Goal: Task Accomplishment & Management: Manage account settings

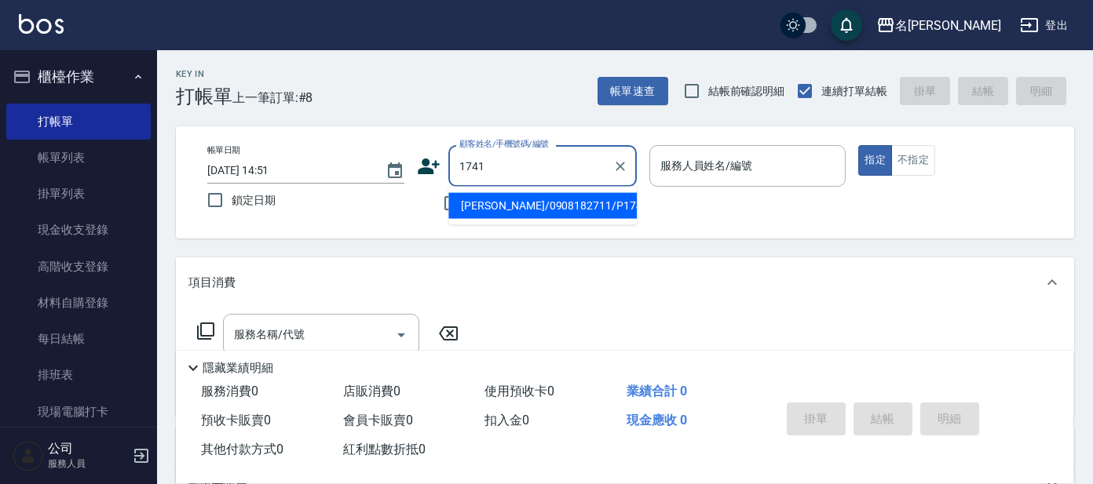
click at [545, 166] on input "1741" at bounding box center [530, 165] width 151 height 27
click at [522, 206] on li "[PERSON_NAME]/0908182711/P1741" at bounding box center [542, 206] width 188 height 26
type input "[PERSON_NAME]/0908182711/P1741"
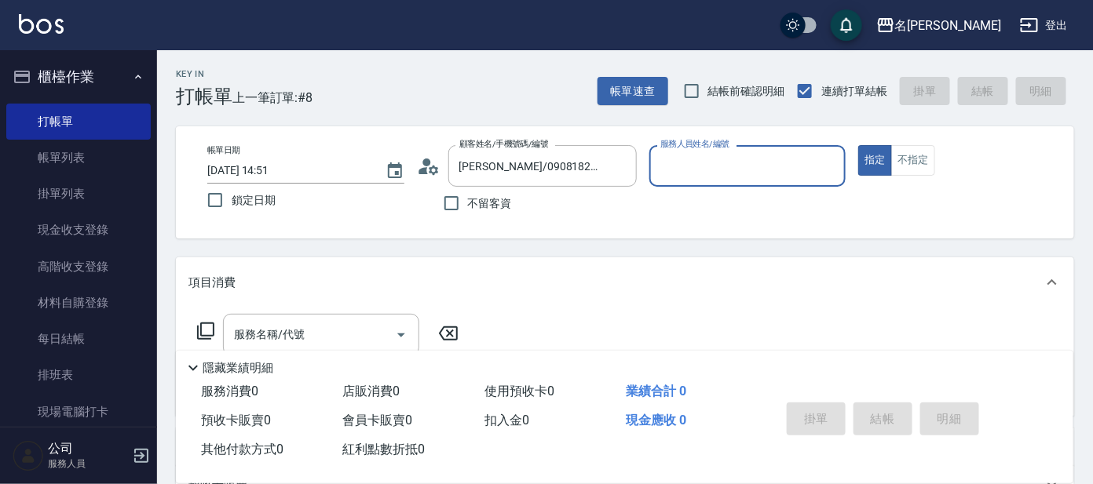
click at [705, 159] on input "服務人員姓名/編號" at bounding box center [747, 165] width 183 height 27
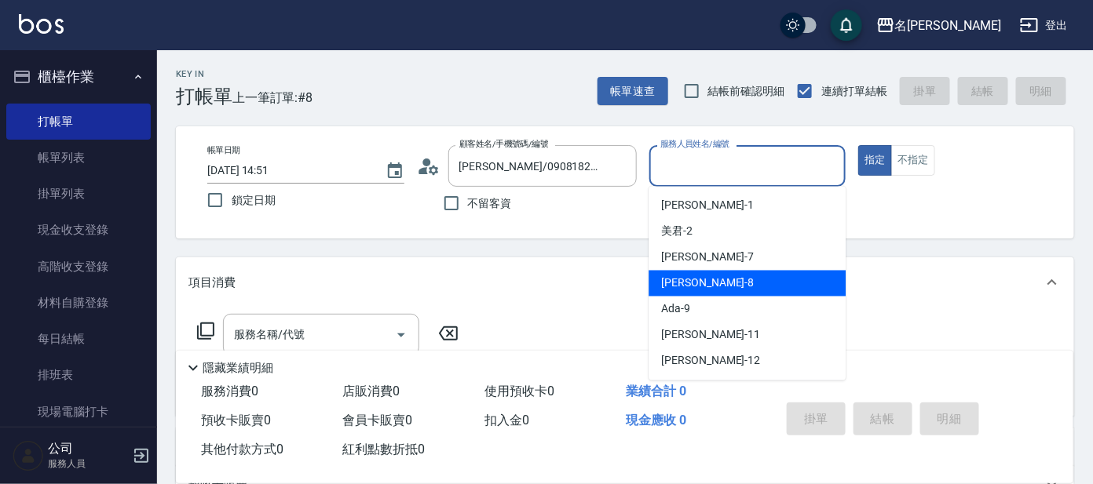
click at [720, 283] on div "[PERSON_NAME] -8" at bounding box center [746, 284] width 197 height 26
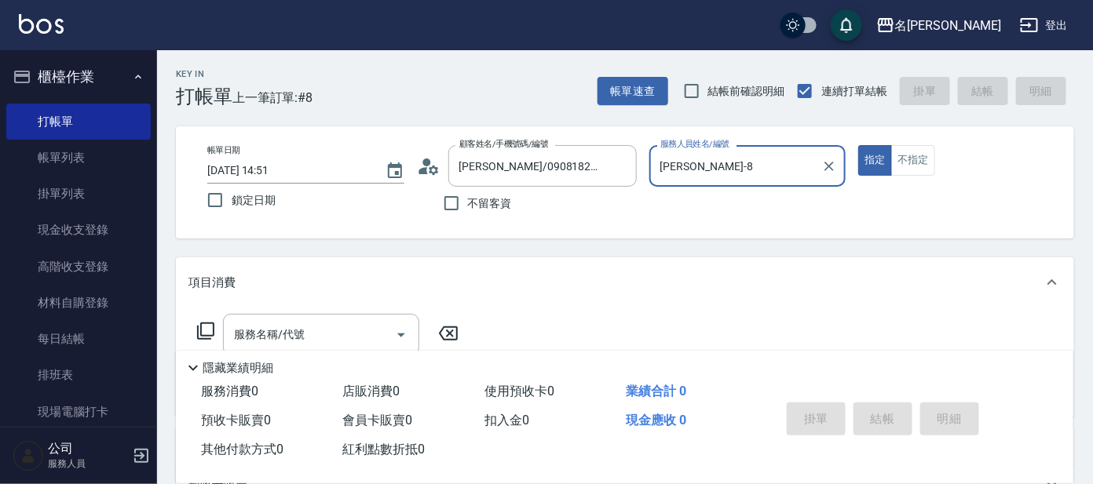
type input "[PERSON_NAME]-8"
click at [330, 332] on input "服務名稱/代號" at bounding box center [309, 334] width 159 height 27
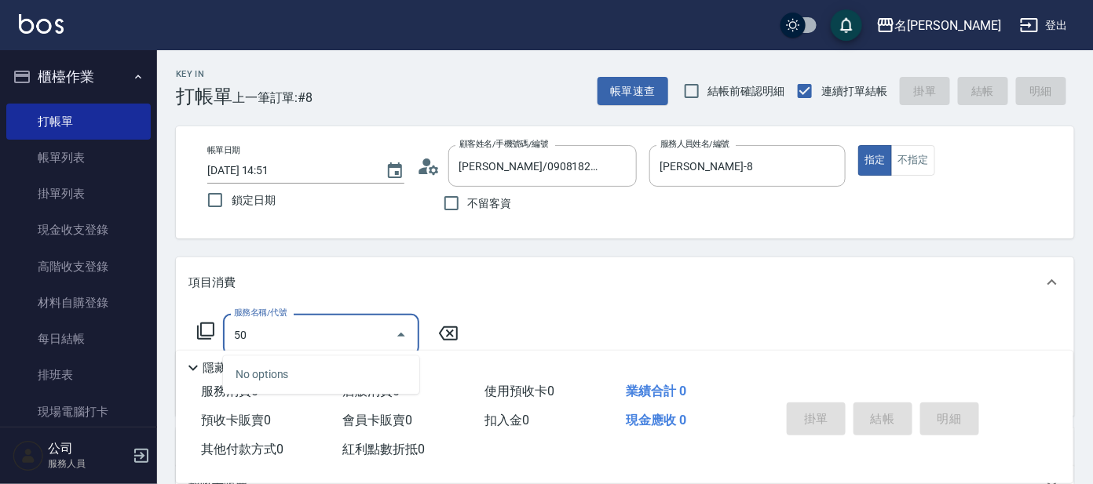
type input "5"
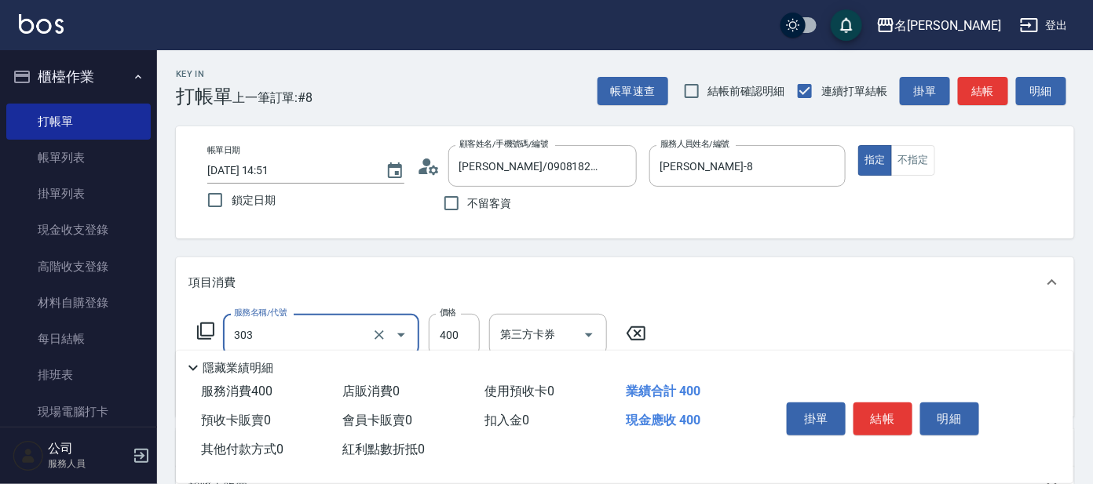
type input "剪髮C級設計師(303)"
type input "450"
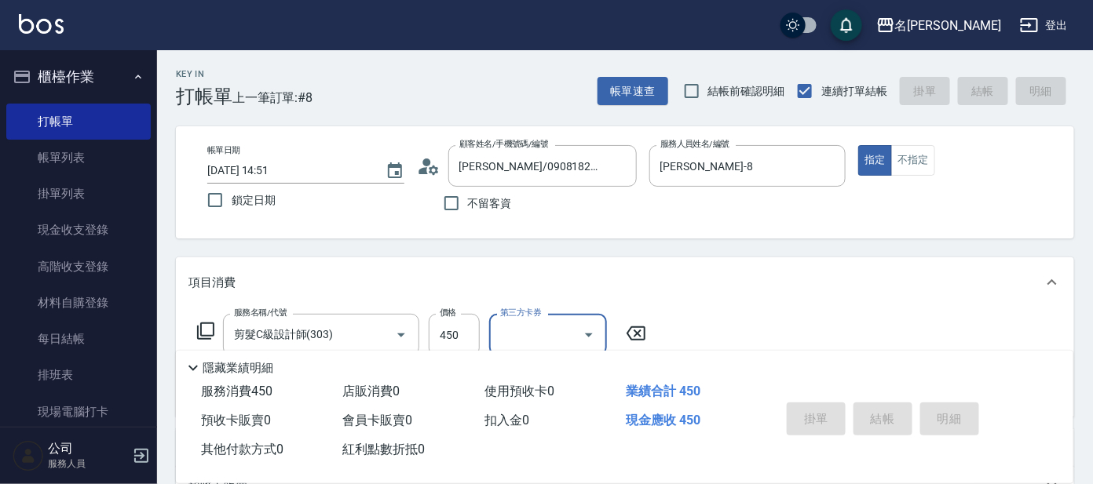
type input "[DATE] 15:27"
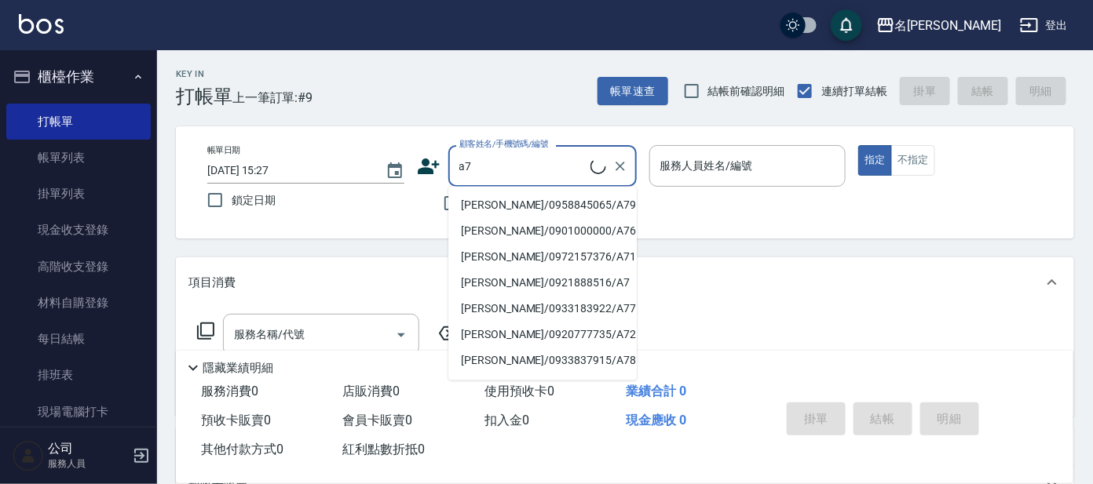
type input "a"
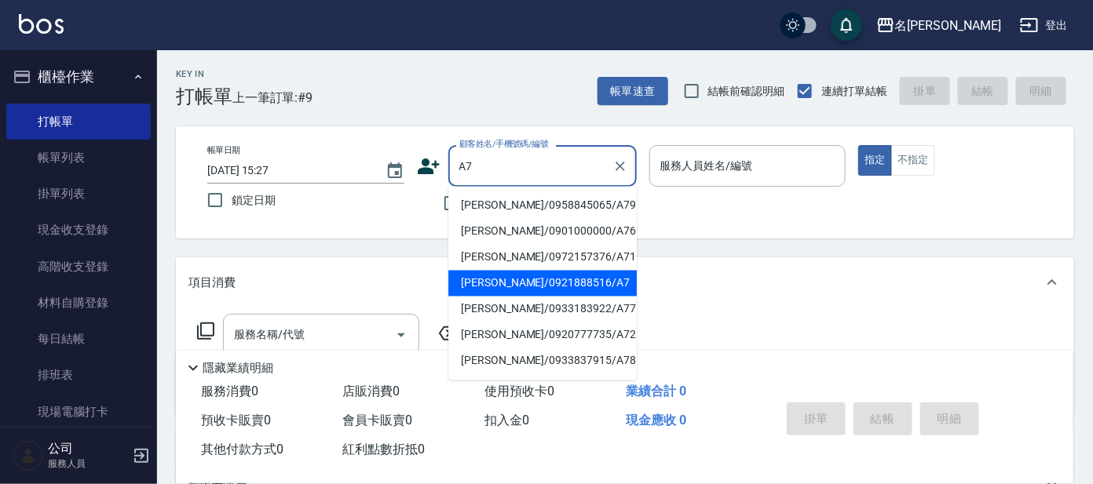
type input "A7"
click at [858, 145] on button "指定" at bounding box center [875, 160] width 34 height 31
type button "true"
type input "[PERSON_NAME]/0921888516/A7"
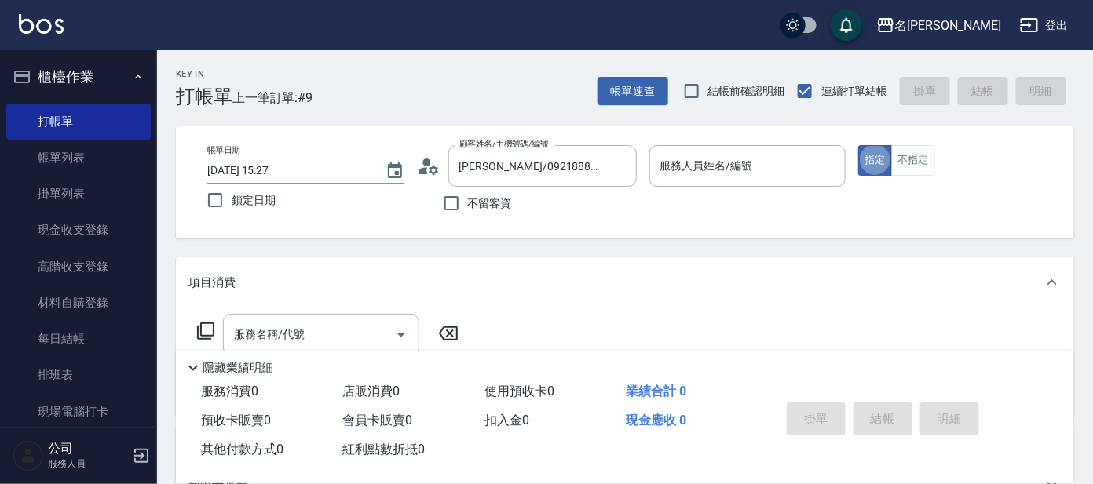
type input "[PERSON_NAME]-1"
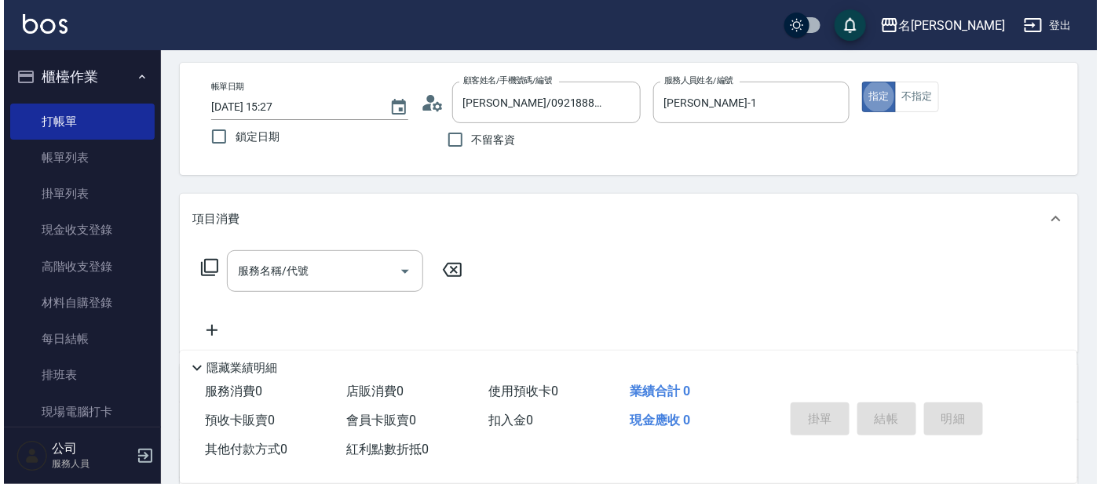
scroll to position [97, 0]
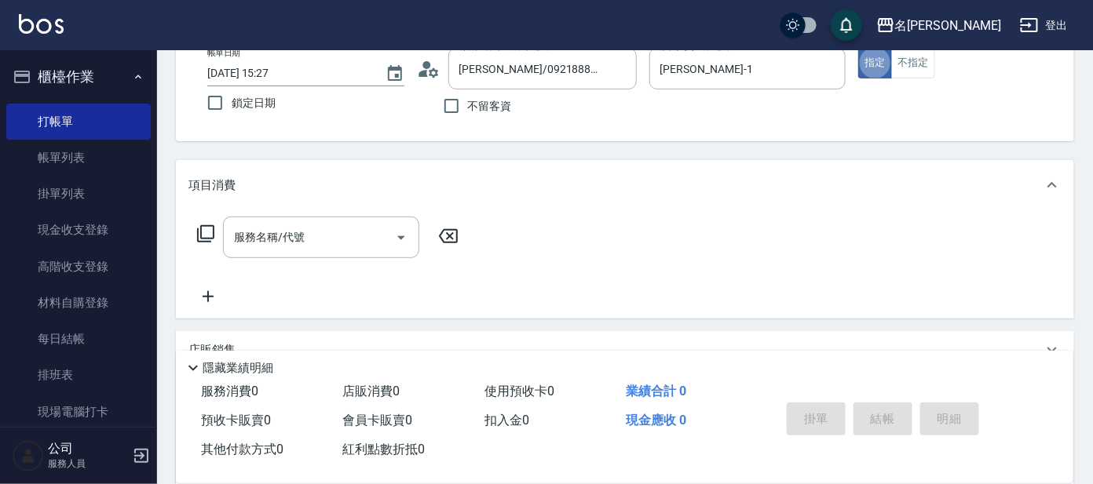
click at [213, 242] on icon at bounding box center [205, 234] width 19 height 19
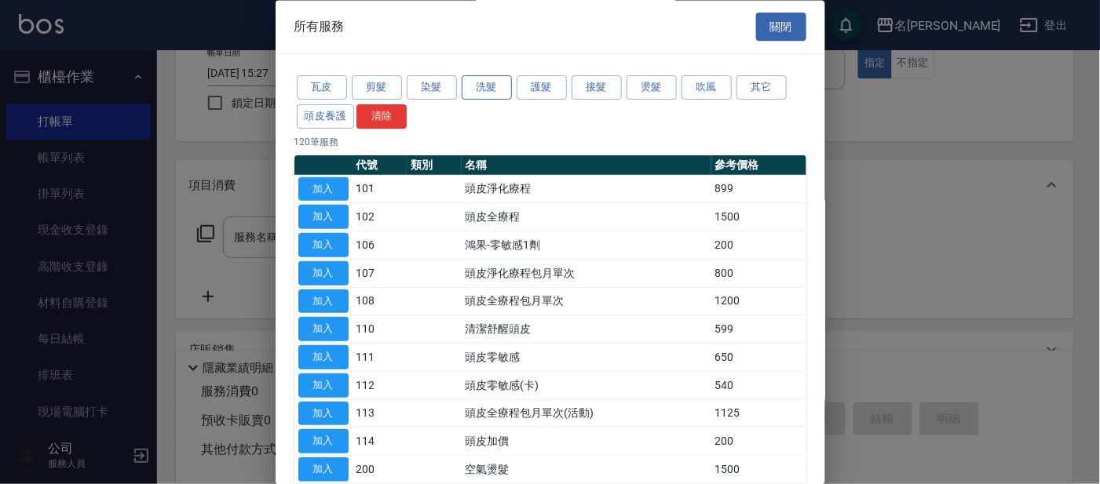
click at [476, 79] on button "洗髮" at bounding box center [487, 88] width 50 height 24
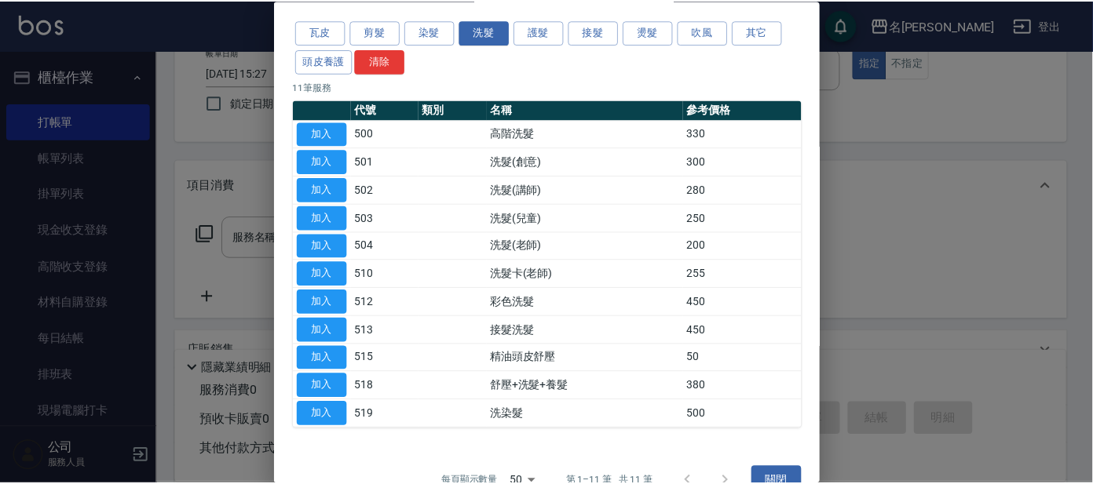
scroll to position [86, 0]
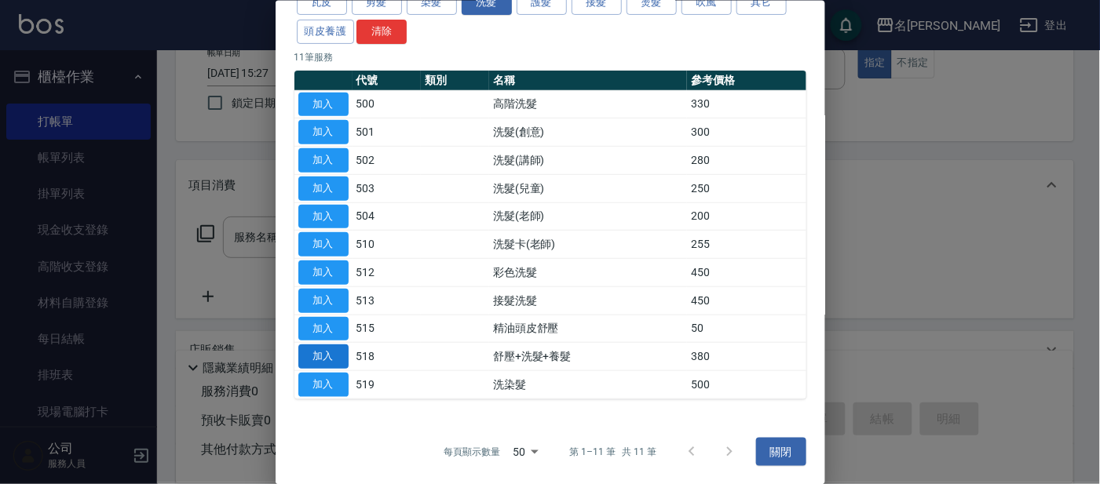
click at [312, 359] on button "加入" at bounding box center [323, 357] width 50 height 24
type input "舒壓+洗髮+養髮(518)"
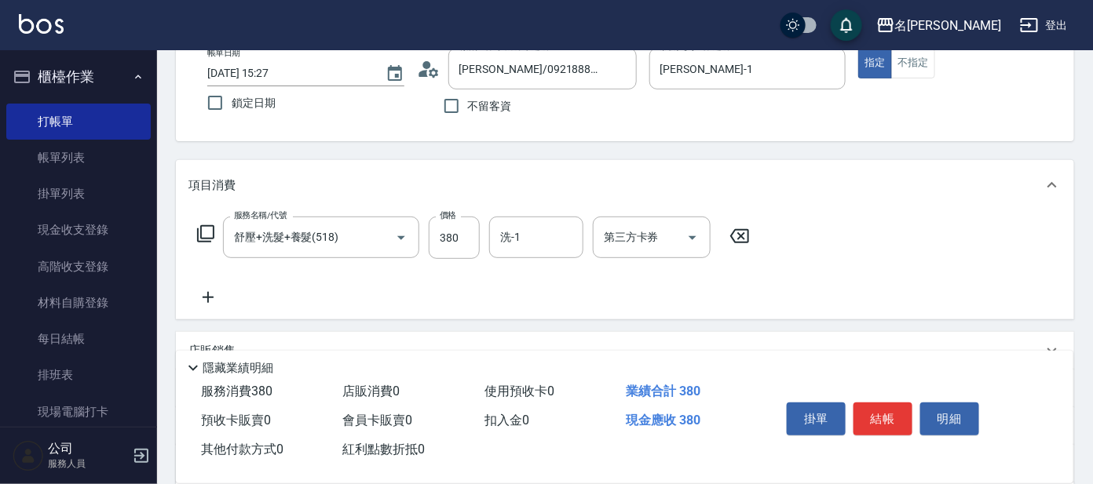
click at [203, 236] on icon at bounding box center [205, 234] width 19 height 19
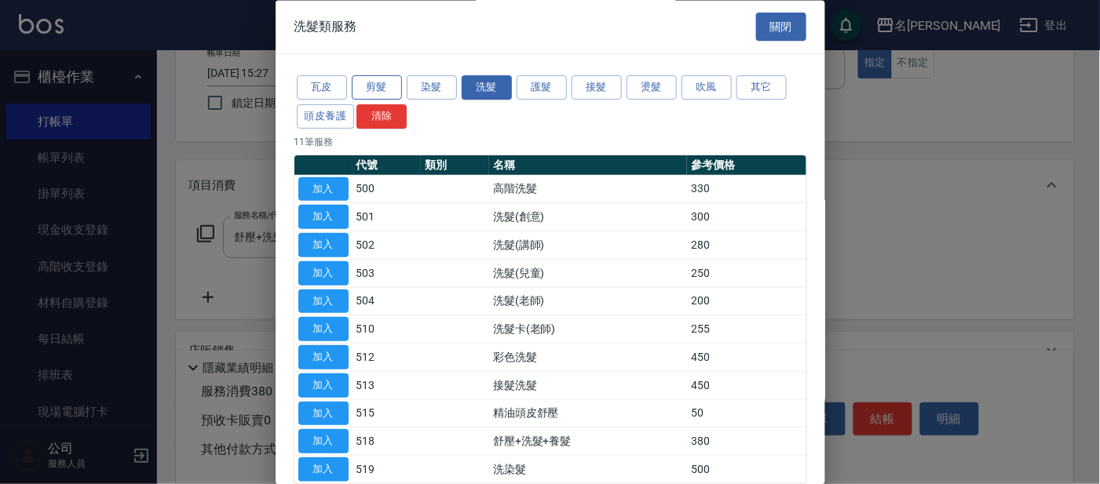
click at [368, 97] on button "剪髮" at bounding box center [377, 88] width 50 height 24
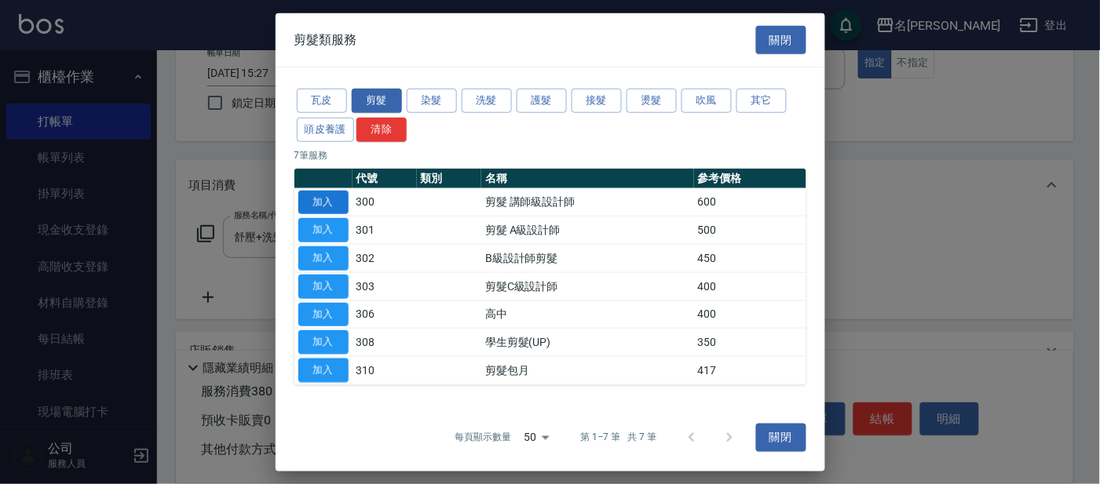
click at [326, 203] on button "加入" at bounding box center [323, 202] width 50 height 24
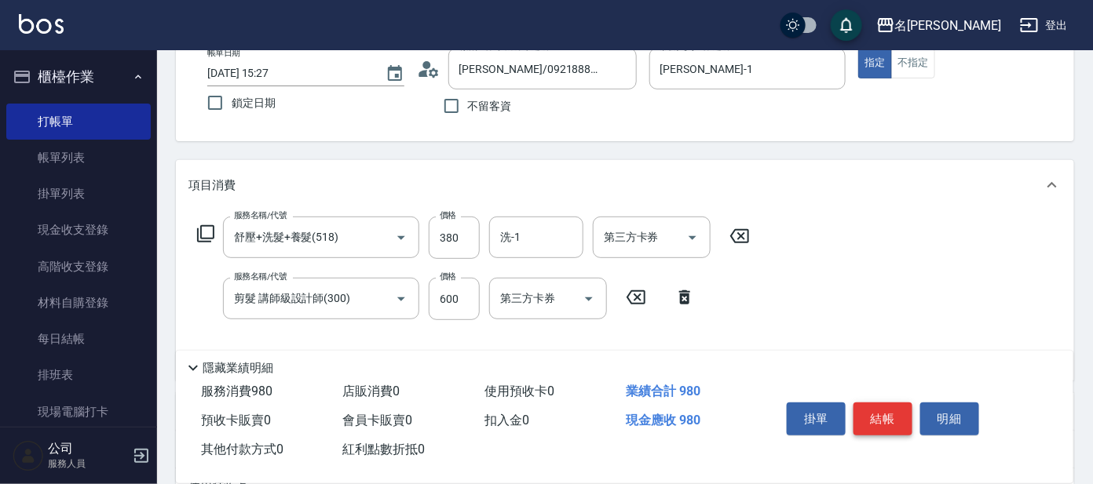
click at [875, 415] on button "結帳" at bounding box center [882, 419] width 59 height 33
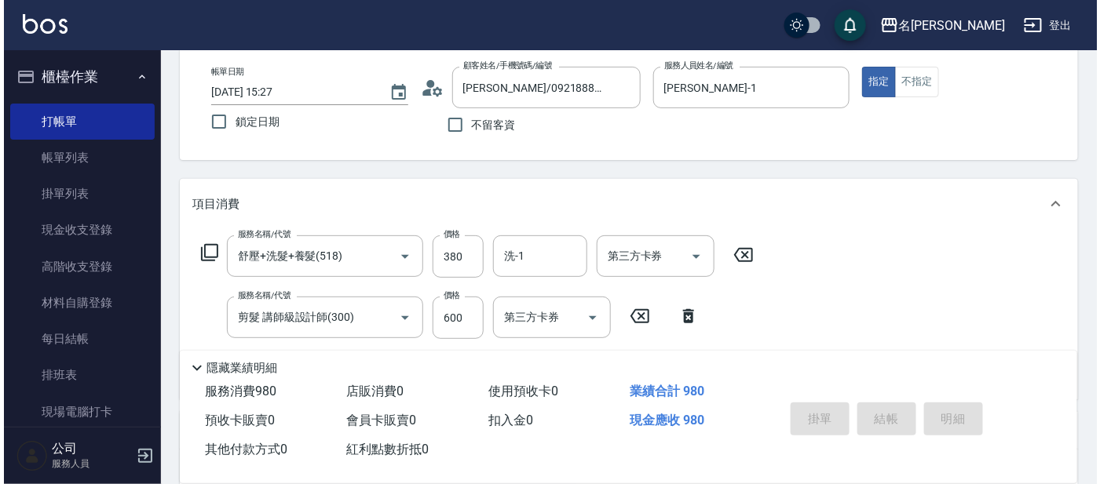
scroll to position [0, 0]
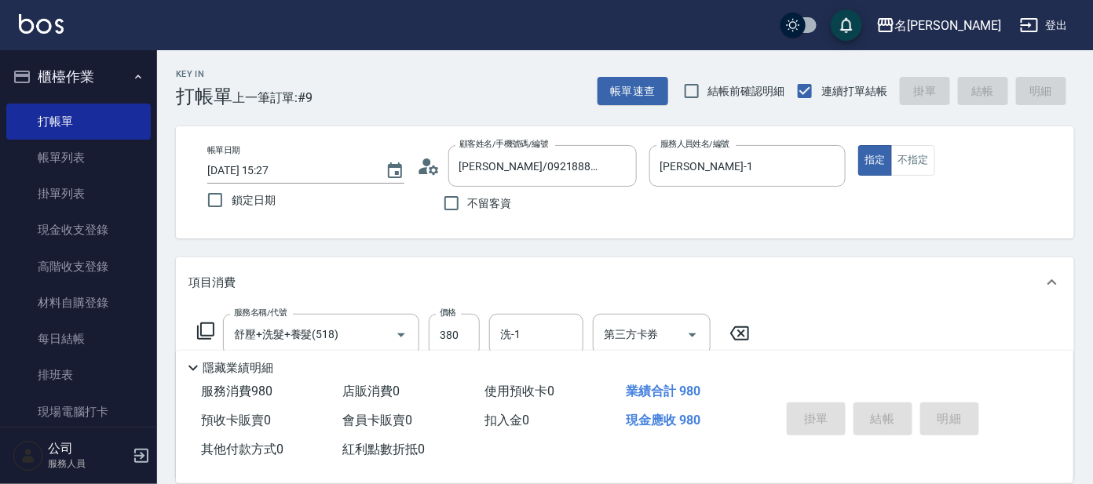
type input "[DATE] 15:46"
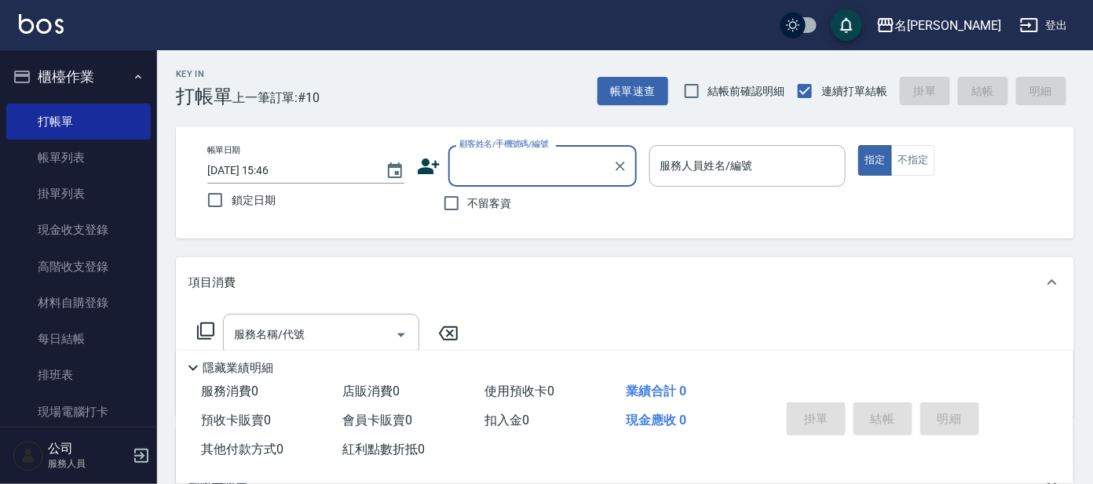
drag, startPoint x: 86, startPoint y: 166, endPoint x: 502, endPoint y: 261, distance: 426.2
click at [87, 165] on link "帳單列表" at bounding box center [78, 158] width 144 height 36
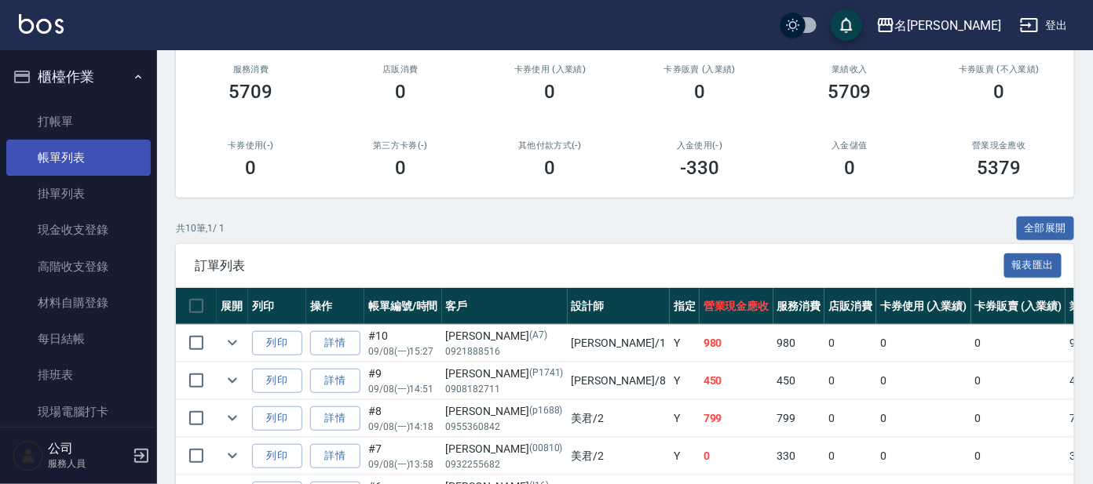
scroll to position [195, 0]
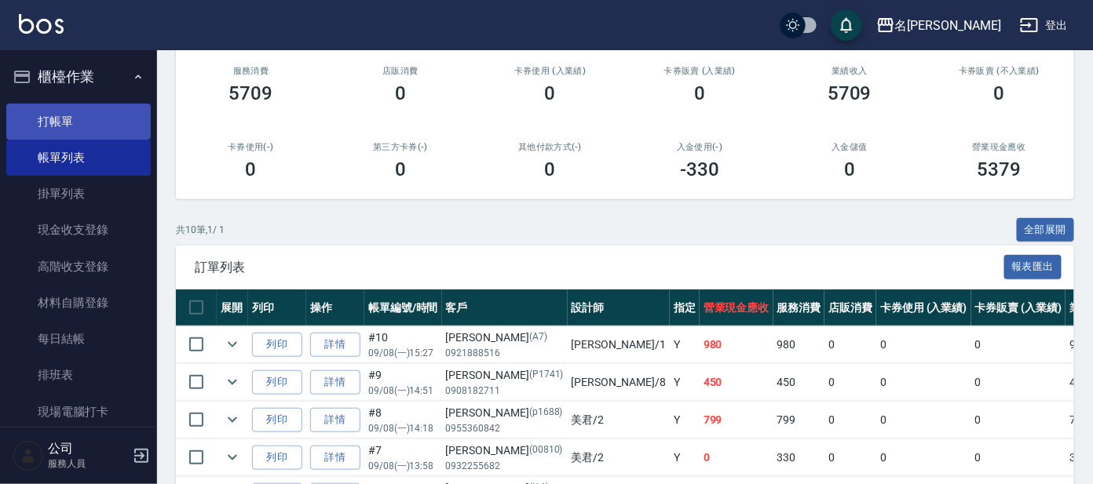
click at [80, 130] on link "打帳單" at bounding box center [78, 122] width 144 height 36
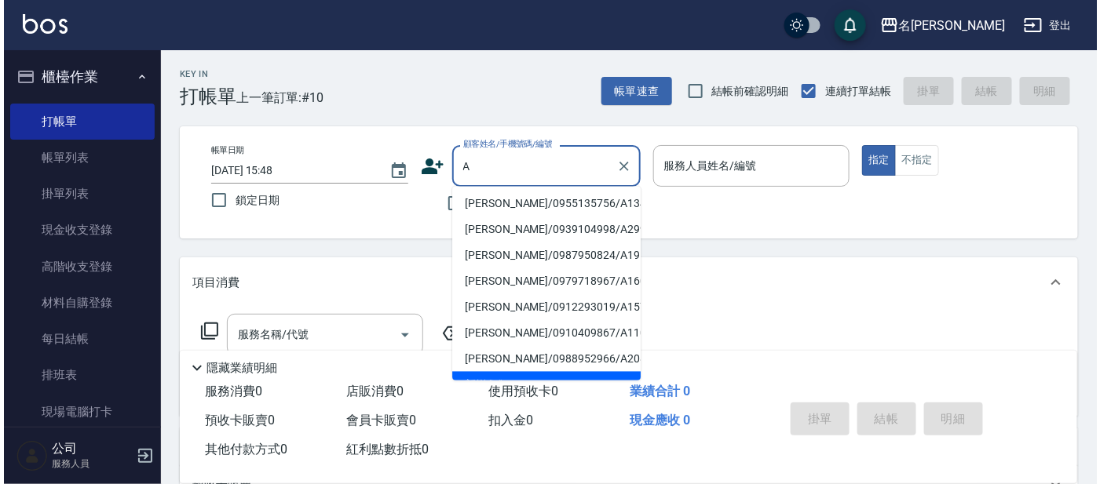
scroll to position [6, 0]
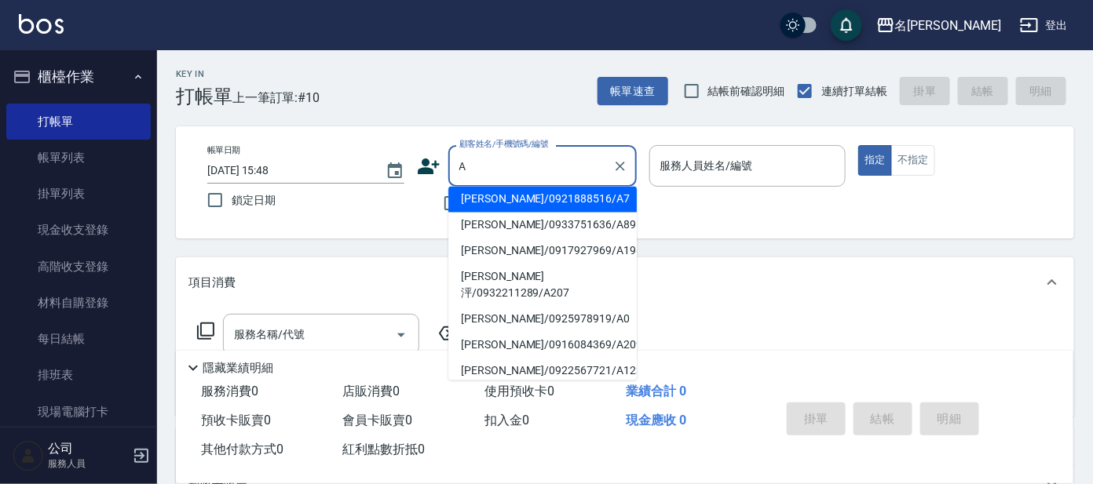
type input "A"
click at [858, 145] on button "指定" at bounding box center [875, 160] width 34 height 31
type button "true"
type input "[PERSON_NAME]/0921888516/A7"
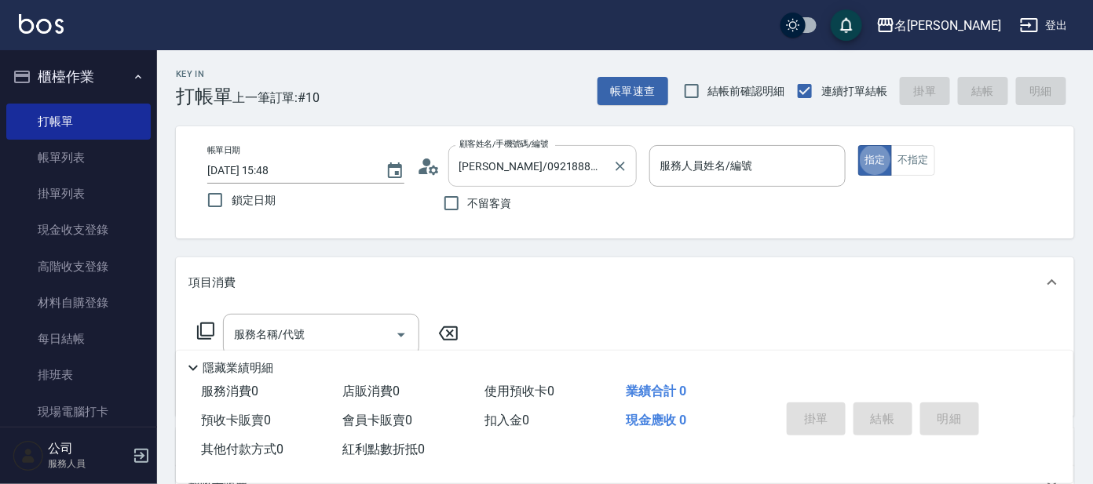
type input "[PERSON_NAME]-1"
click at [200, 330] on icon at bounding box center [205, 331] width 17 height 17
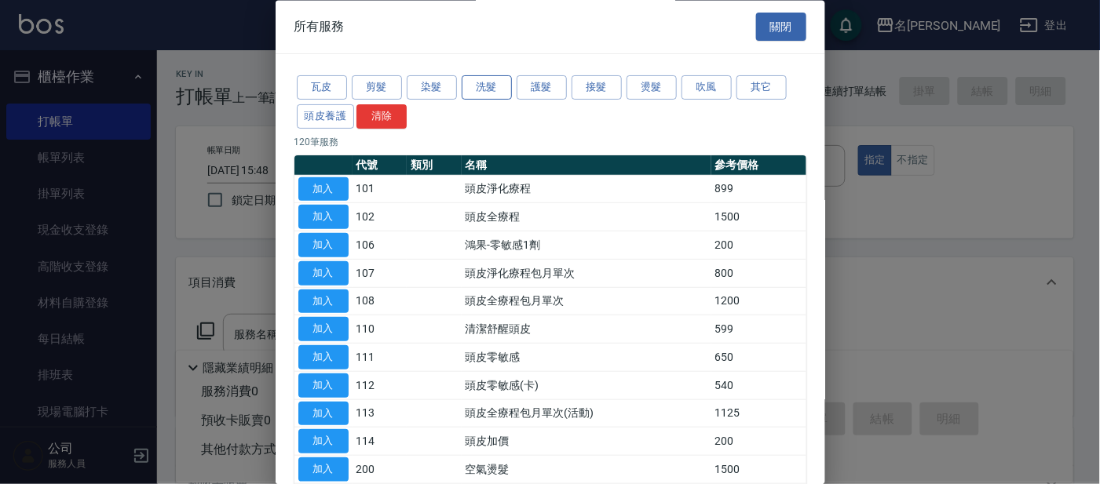
drag, startPoint x: 509, startPoint y: 89, endPoint x: 496, endPoint y: 139, distance: 51.0
click at [509, 90] on button "洗髮" at bounding box center [487, 88] width 50 height 24
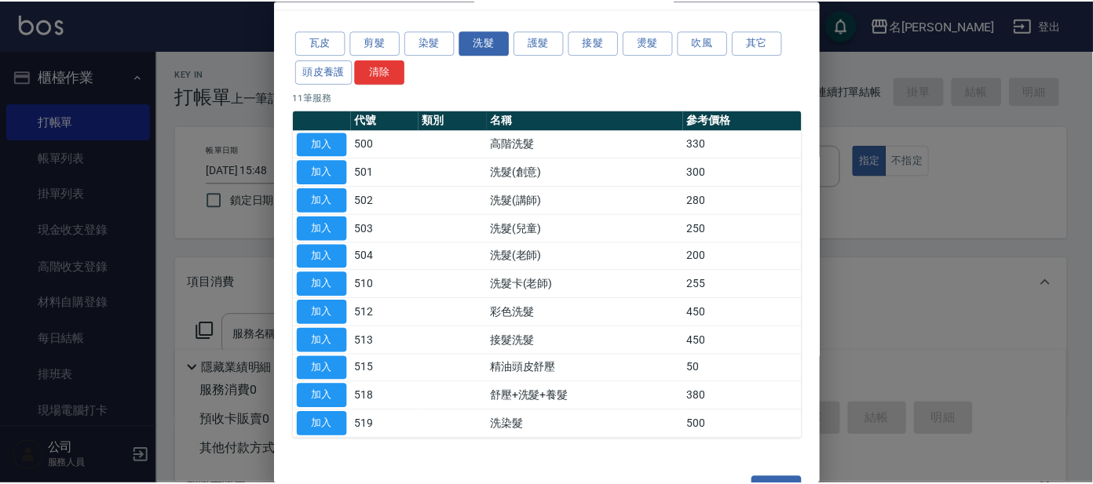
scroll to position [86, 0]
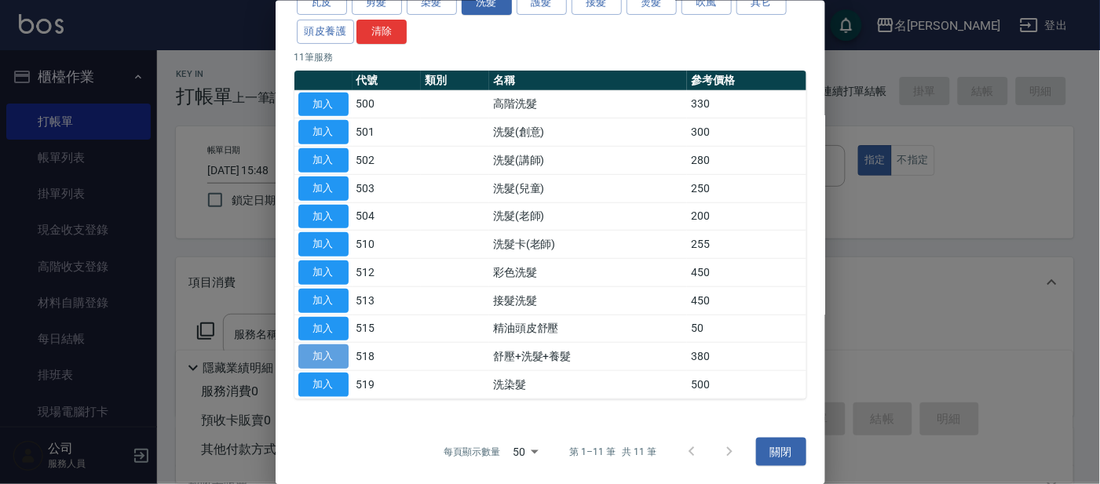
click at [342, 355] on button "加入" at bounding box center [323, 357] width 50 height 24
type input "舒壓+洗髮+養髮(518)"
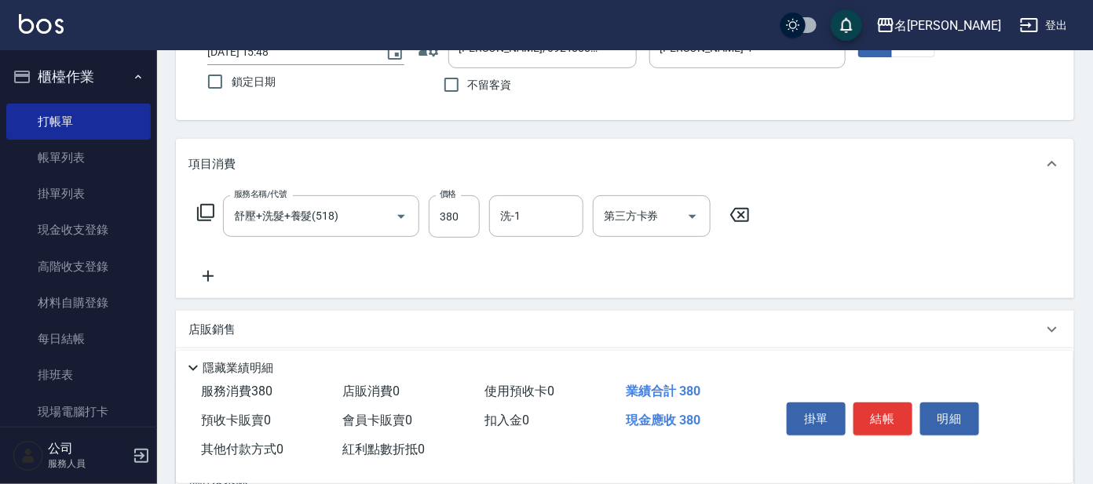
scroll to position [195, 0]
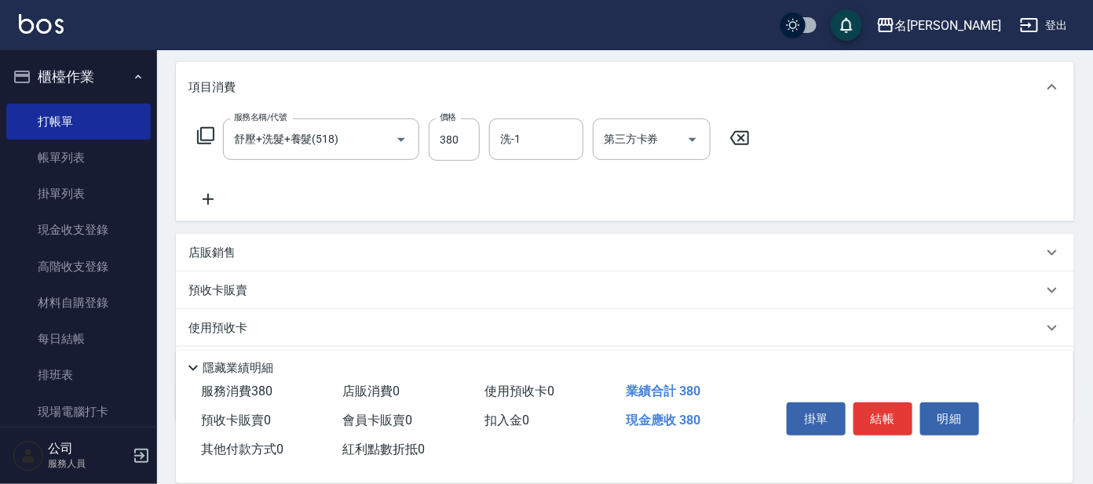
click at [202, 140] on icon at bounding box center [205, 135] width 19 height 19
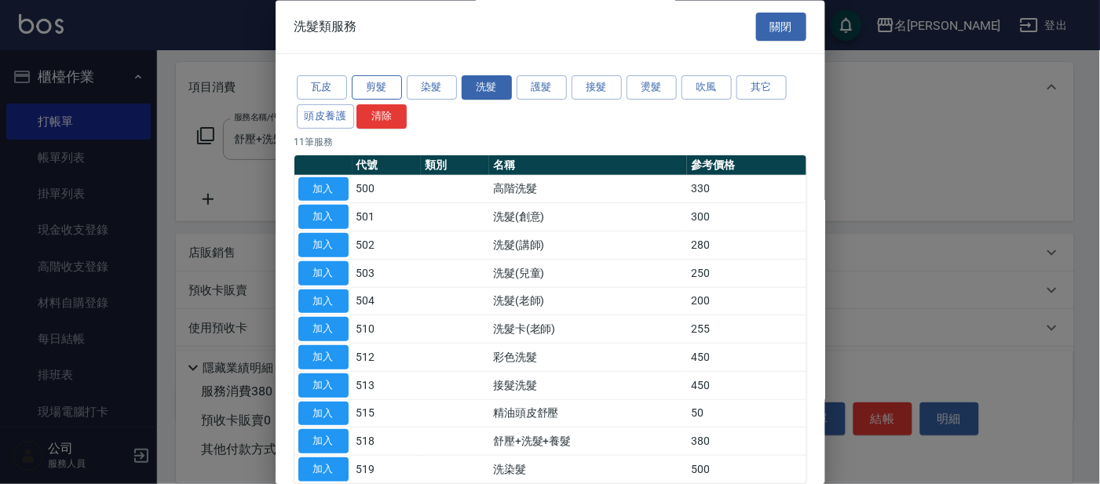
click at [386, 87] on button "剪髮" at bounding box center [377, 88] width 50 height 24
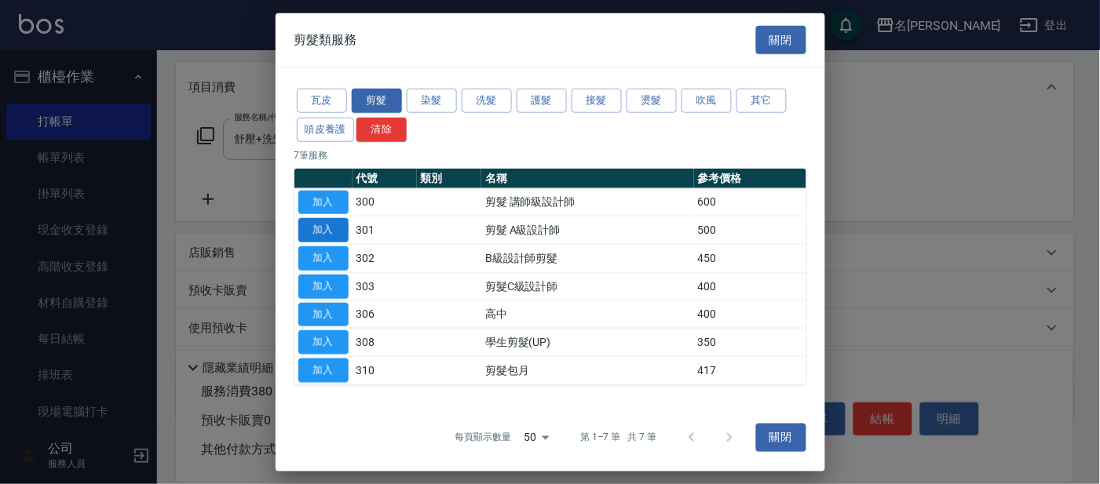
click at [336, 225] on button "加入" at bounding box center [323, 230] width 50 height 24
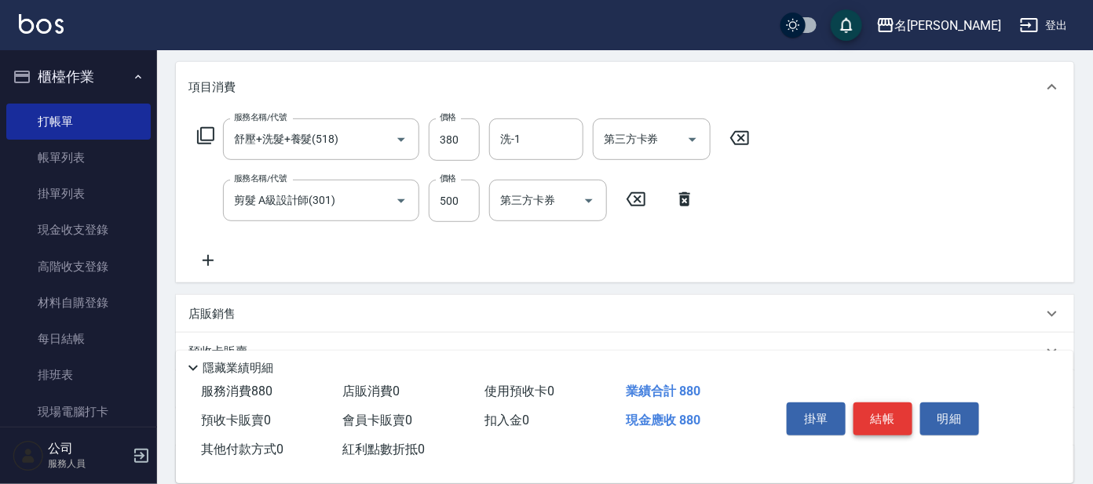
click at [888, 418] on button "結帳" at bounding box center [882, 419] width 59 height 33
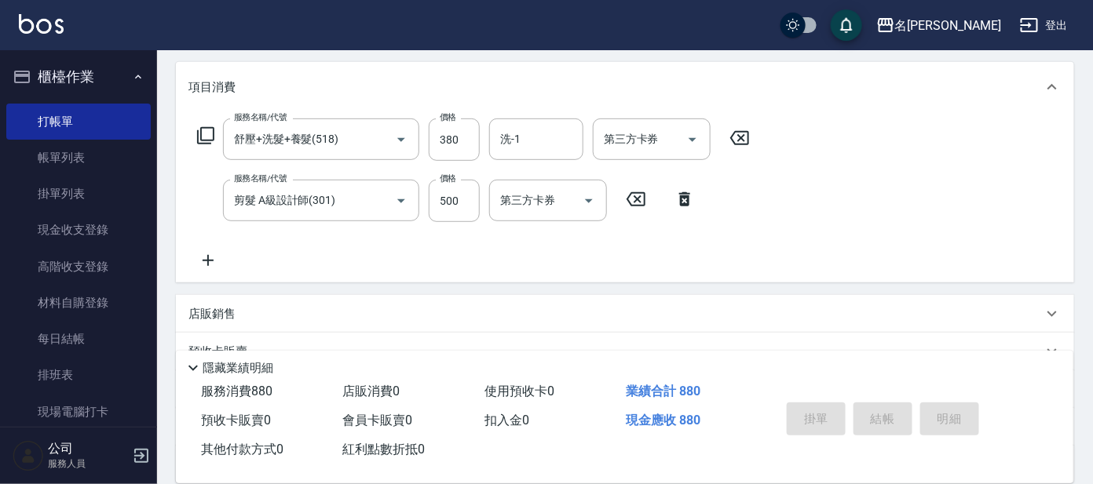
type input "[DATE] 15:49"
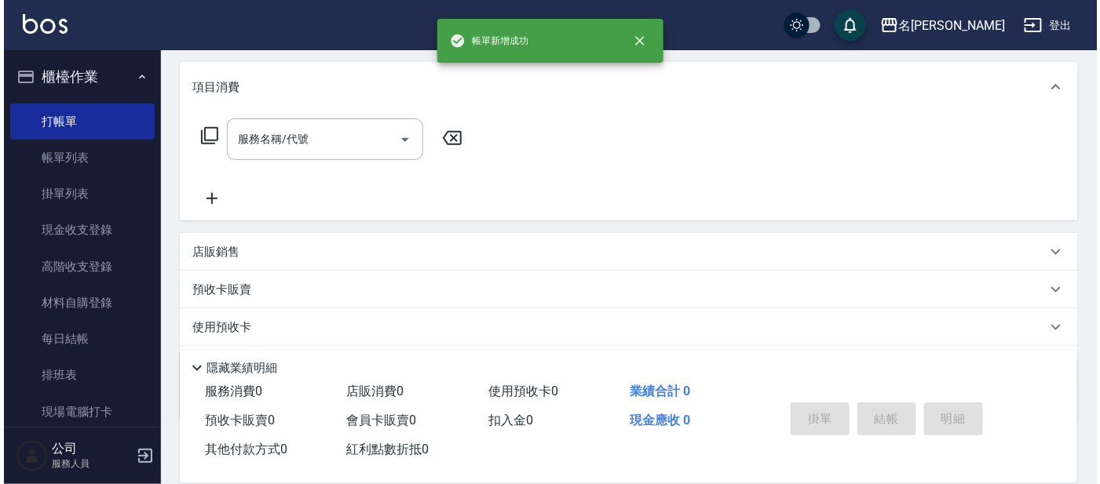
scroll to position [0, 0]
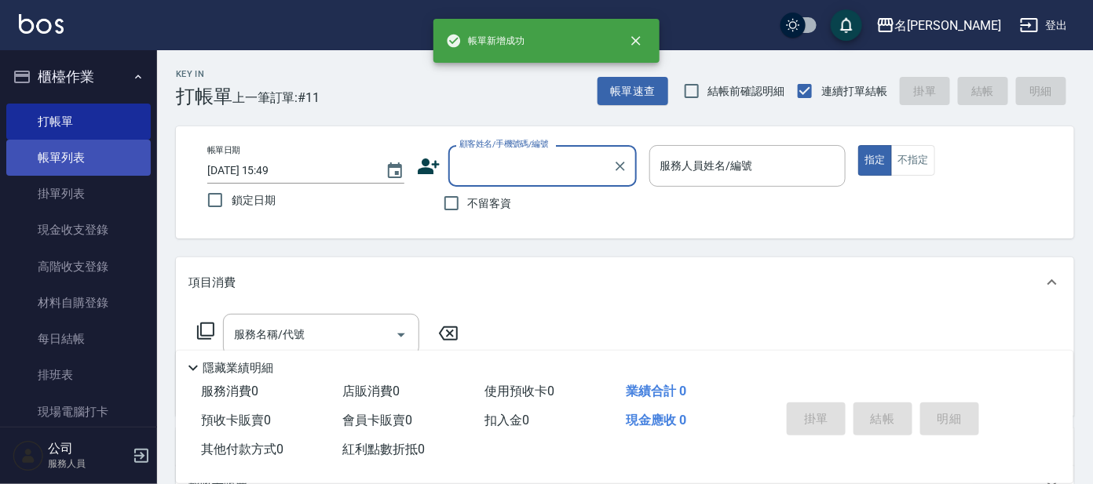
click at [73, 163] on link "帳單列表" at bounding box center [78, 158] width 144 height 36
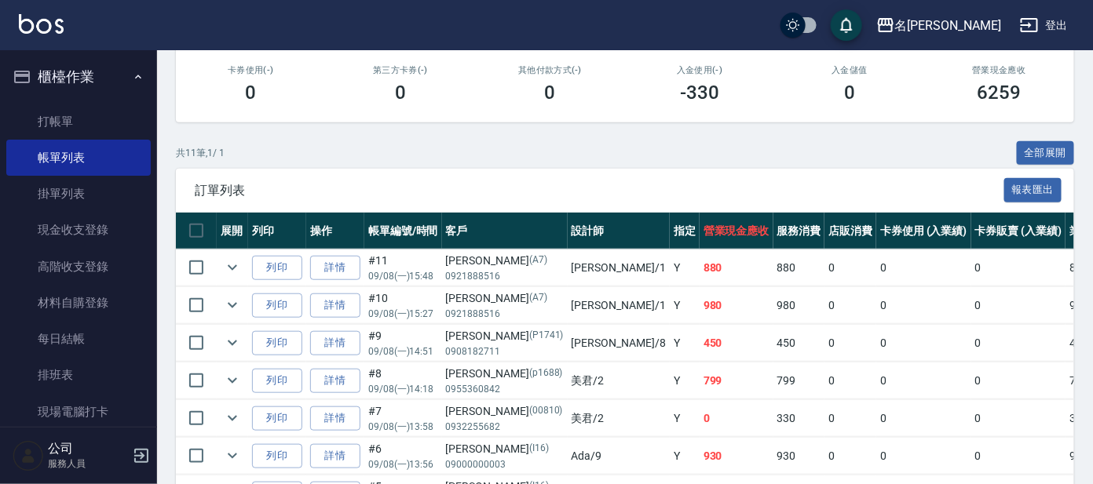
scroll to position [392, 0]
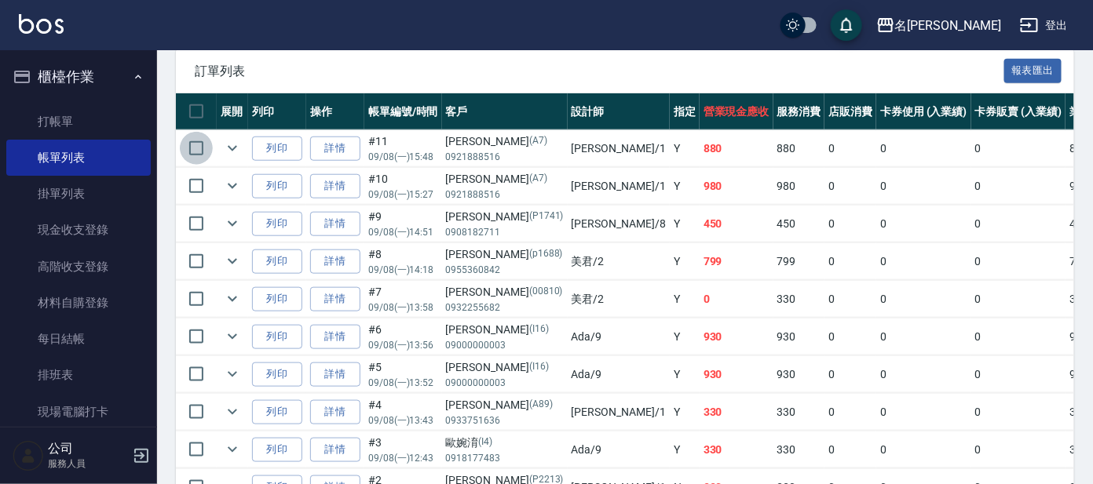
click at [191, 148] on input "checkbox" at bounding box center [196, 148] width 33 height 33
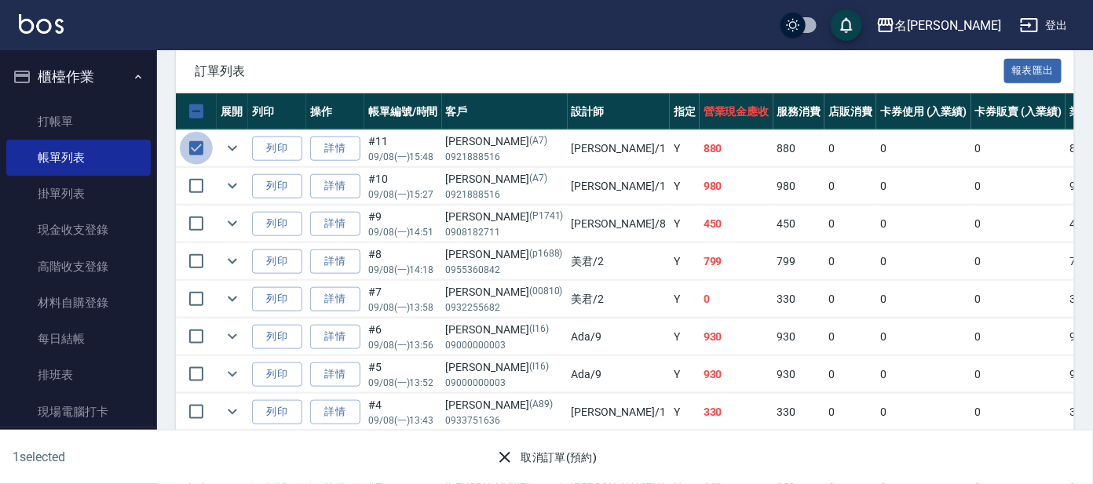
click at [195, 140] on input "checkbox" at bounding box center [196, 148] width 33 height 33
checkbox input "false"
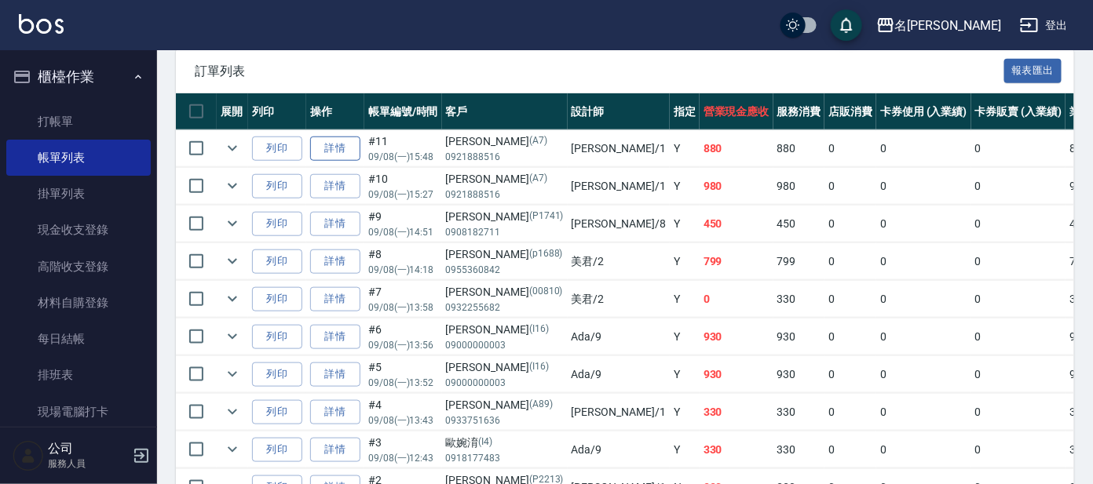
click at [330, 147] on link "詳情" at bounding box center [335, 149] width 50 height 24
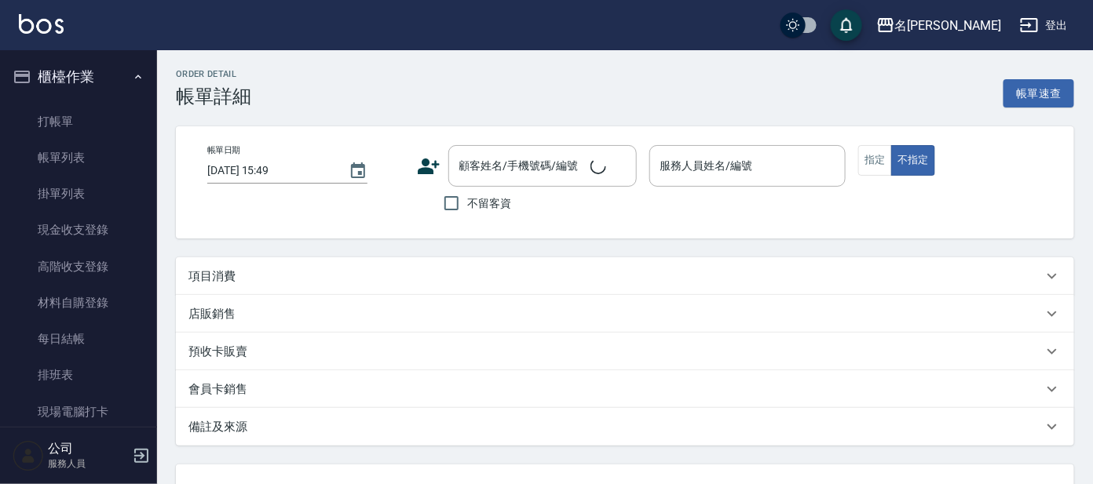
type input "[DATE] 15:48"
type input "[PERSON_NAME]-1"
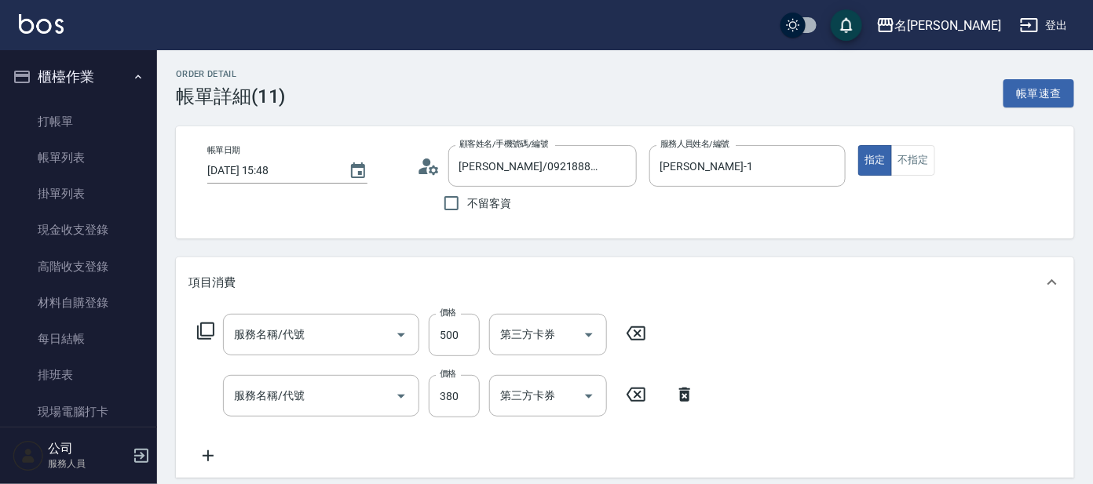
type input "[PERSON_NAME]/0921888516/A7"
type input "剪髮 A級設計師(301)"
type input "舒壓+洗髮+養髮(518)"
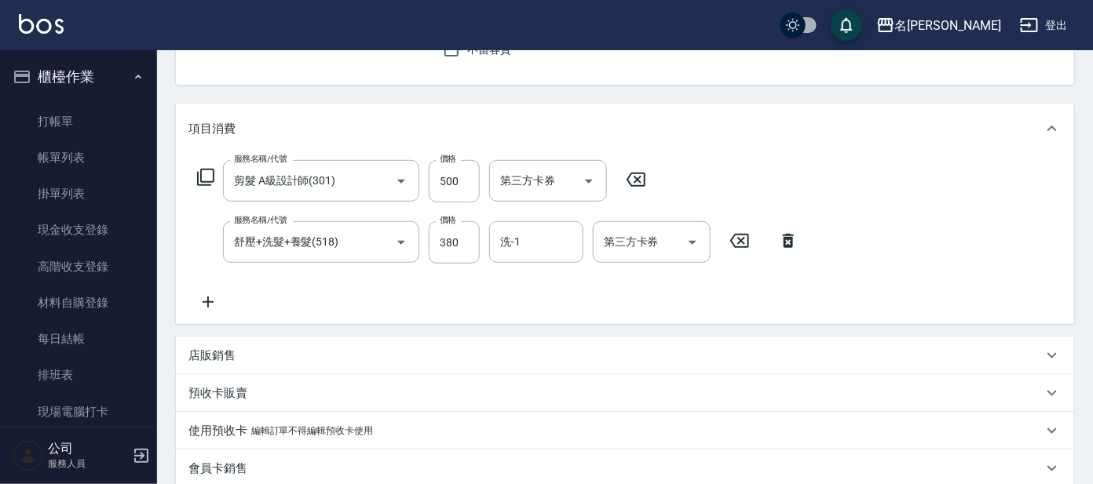
scroll to position [97, 0]
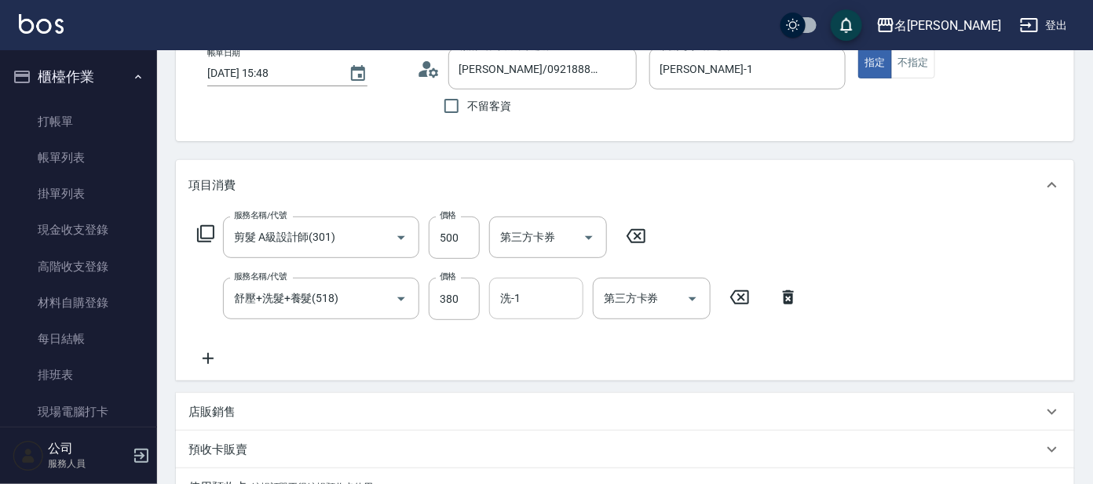
click at [530, 289] on input "洗-1" at bounding box center [536, 298] width 80 height 27
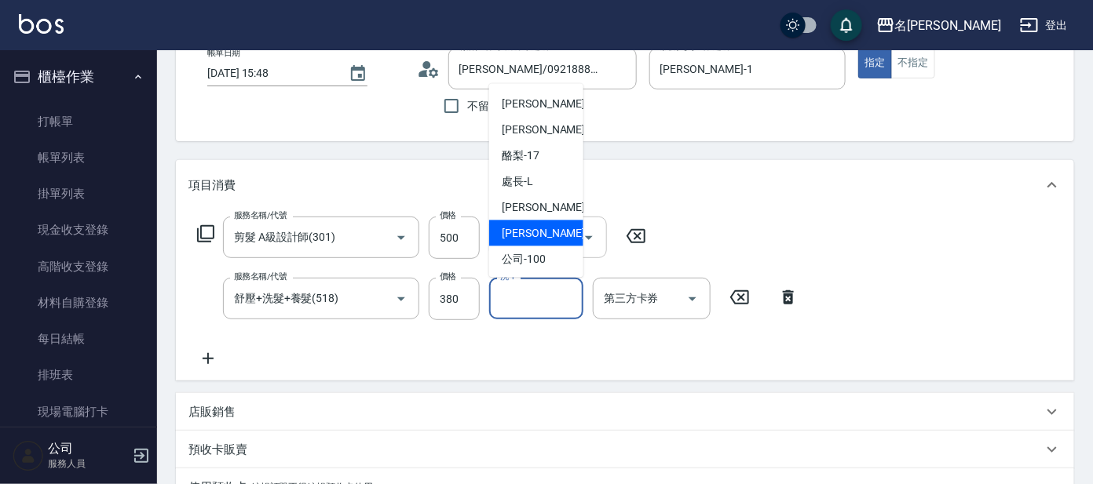
drag, startPoint x: 548, startPoint y: 240, endPoint x: 561, endPoint y: 239, distance: 12.6
click at [550, 239] on div "[PERSON_NAME] -13" at bounding box center [536, 234] width 94 height 26
type input "[PERSON_NAME]-13"
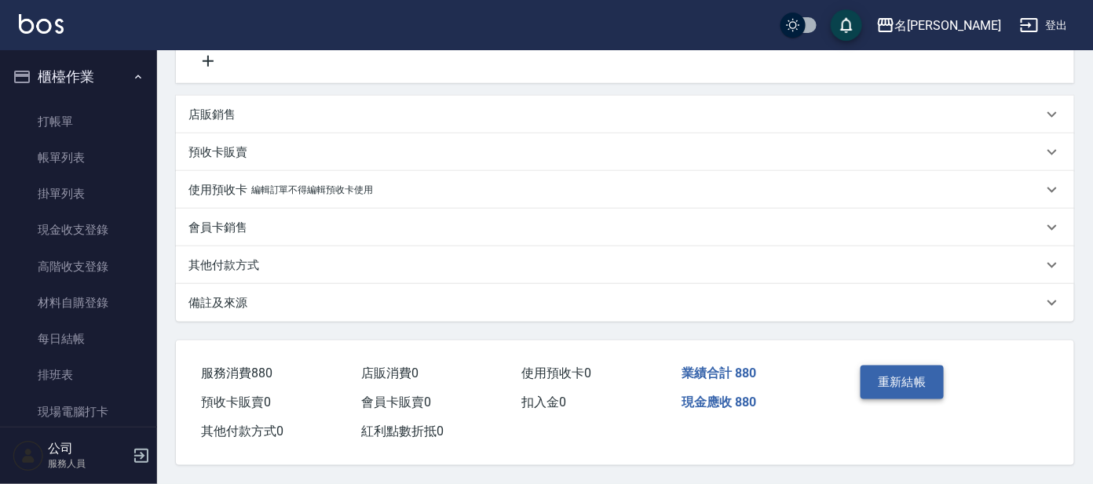
scroll to position [398, 0]
click at [911, 367] on button "重新結帳" at bounding box center [901, 382] width 83 height 33
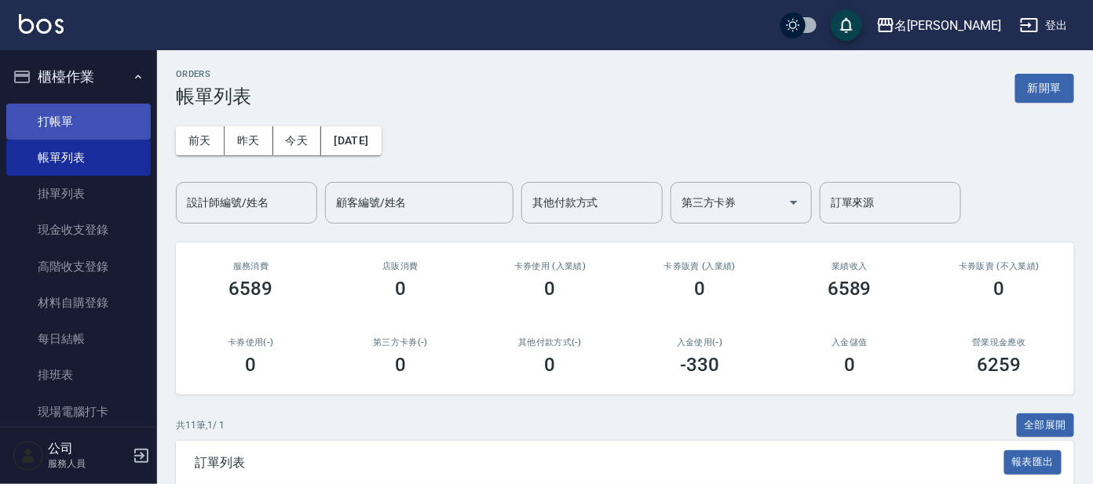
click at [117, 123] on link "打帳單" at bounding box center [78, 122] width 144 height 36
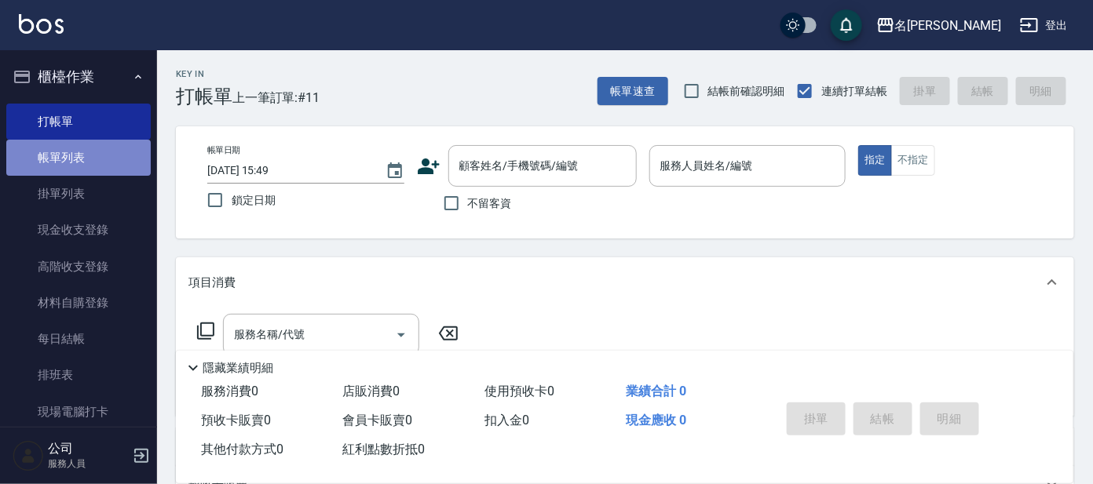
click at [82, 150] on link "帳單列表" at bounding box center [78, 158] width 144 height 36
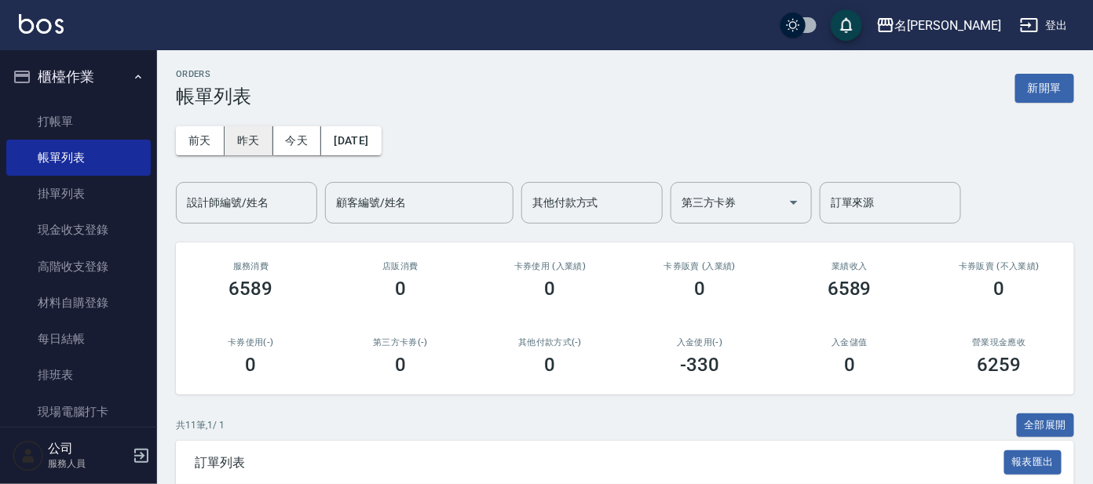
click at [256, 138] on button "昨天" at bounding box center [249, 140] width 49 height 29
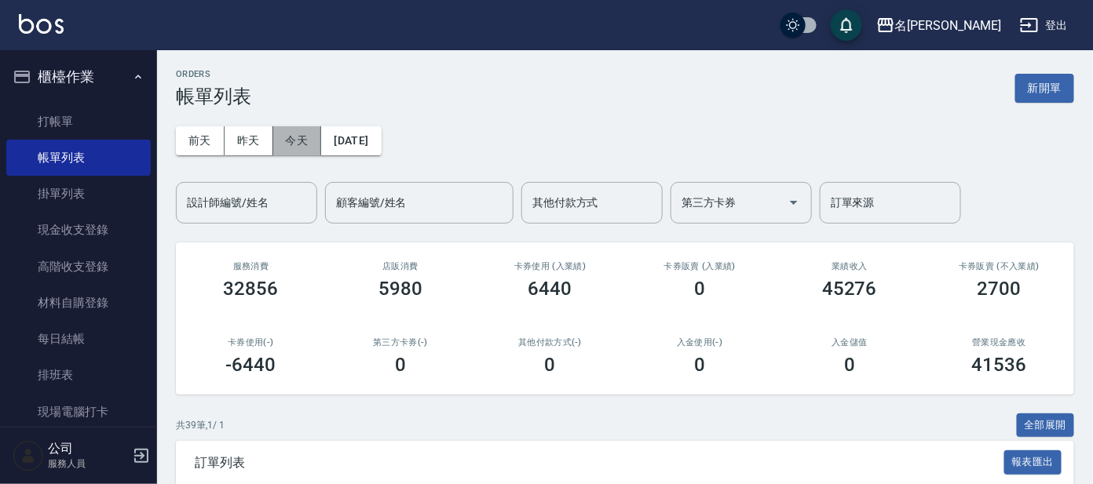
drag, startPoint x: 306, startPoint y: 144, endPoint x: 298, endPoint y: 142, distance: 8.0
click at [298, 142] on button "今天" at bounding box center [297, 140] width 49 height 29
